Goal: Transaction & Acquisition: Book appointment/travel/reservation

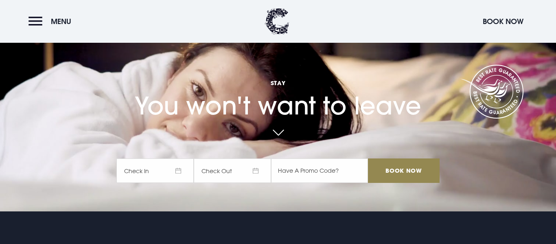
click at [178, 171] on span "Check In" at bounding box center [154, 170] width 77 height 24
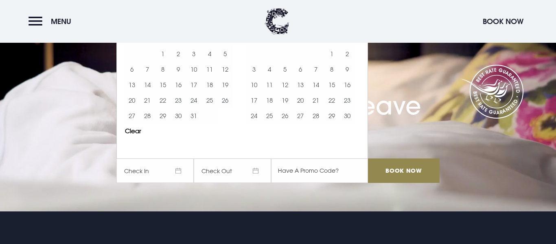
scroll to position [18, 0]
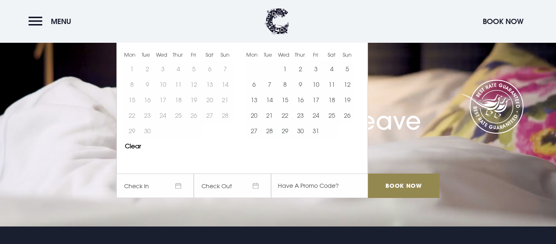
click at [390, 58] on div "Stay You won't want to leave Check In Check Out Mon Tue Wed Thur Fri Sat Sun Mo…" at bounding box center [278, 107] width 333 height 197
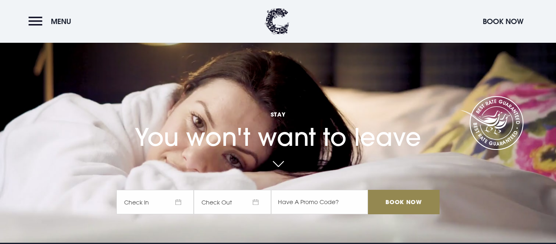
scroll to position [0, 0]
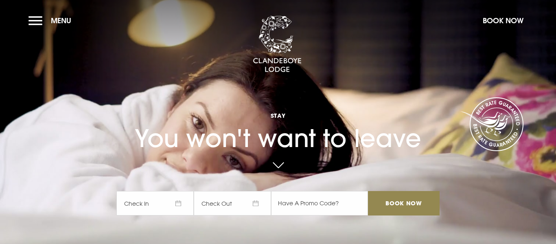
click at [180, 203] on span "Check In" at bounding box center [154, 203] width 77 height 24
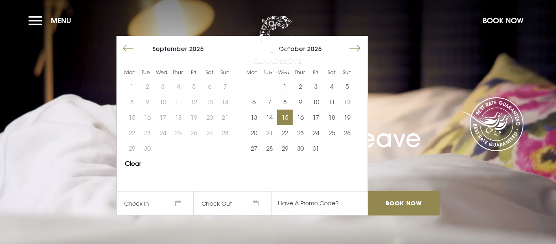
click at [289, 119] on button "15" at bounding box center [284, 117] width 15 height 15
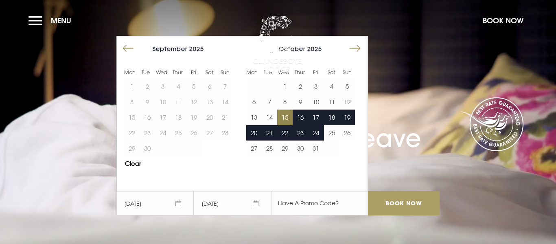
click at [403, 202] on input "Book Now" at bounding box center [404, 203] width 72 height 24
